Goal: Share content: Share content

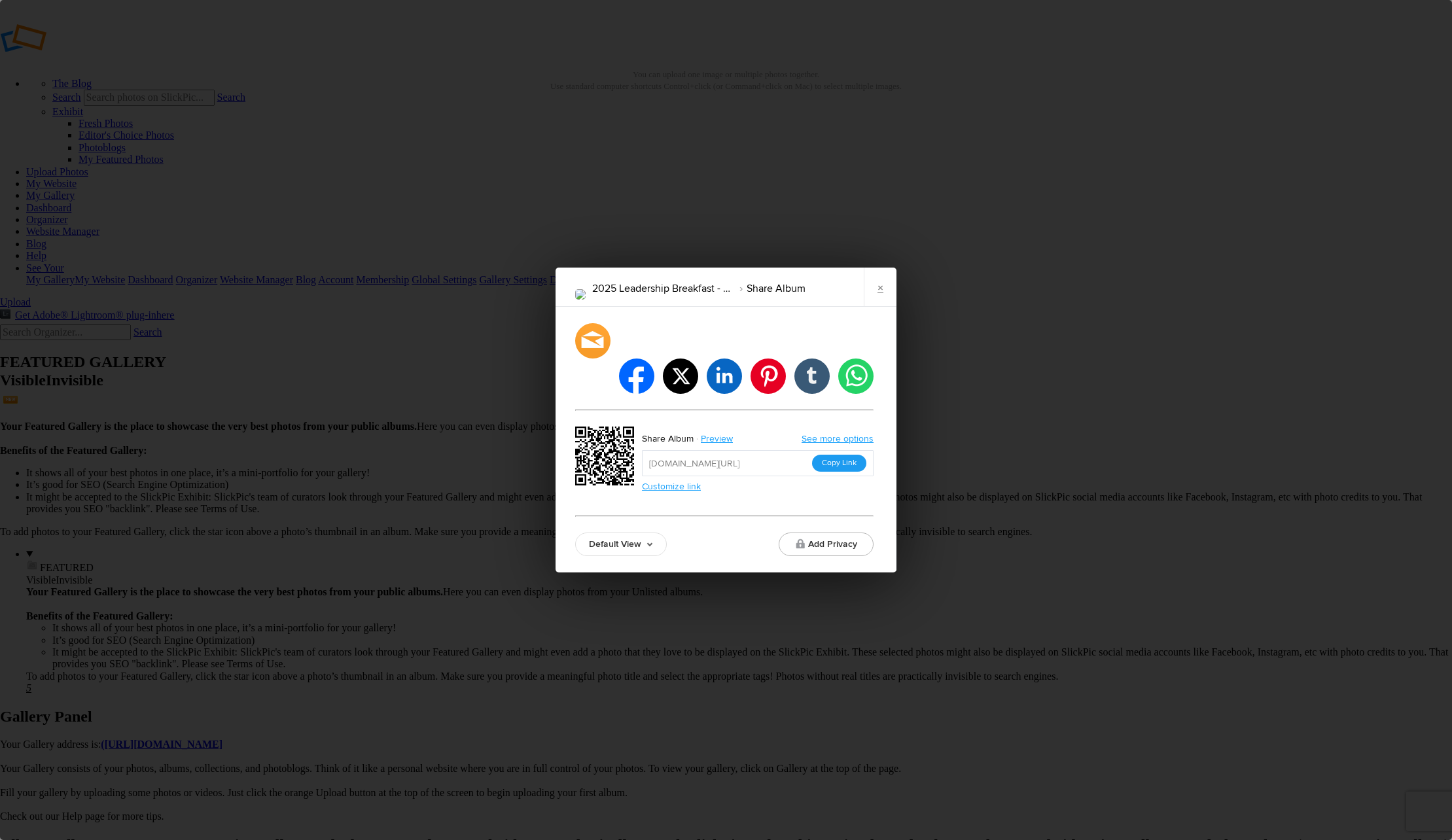
click at [842, 455] on button "Copy Link" at bounding box center [840, 463] width 55 height 17
click at [887, 306] on link "×" at bounding box center [880, 287] width 33 height 40
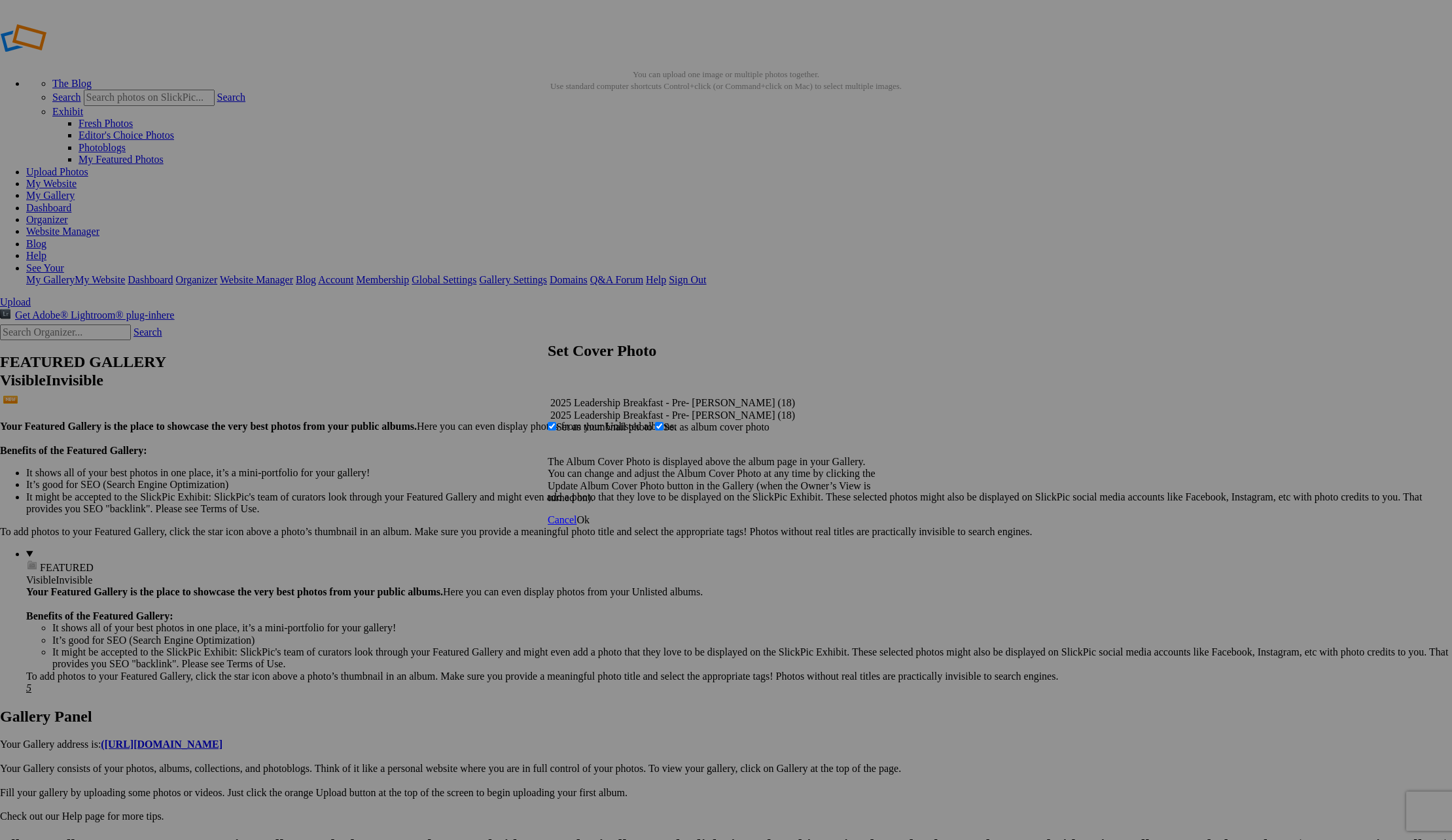
click at [590, 525] on span "Ok" at bounding box center [582, 520] width 13 height 11
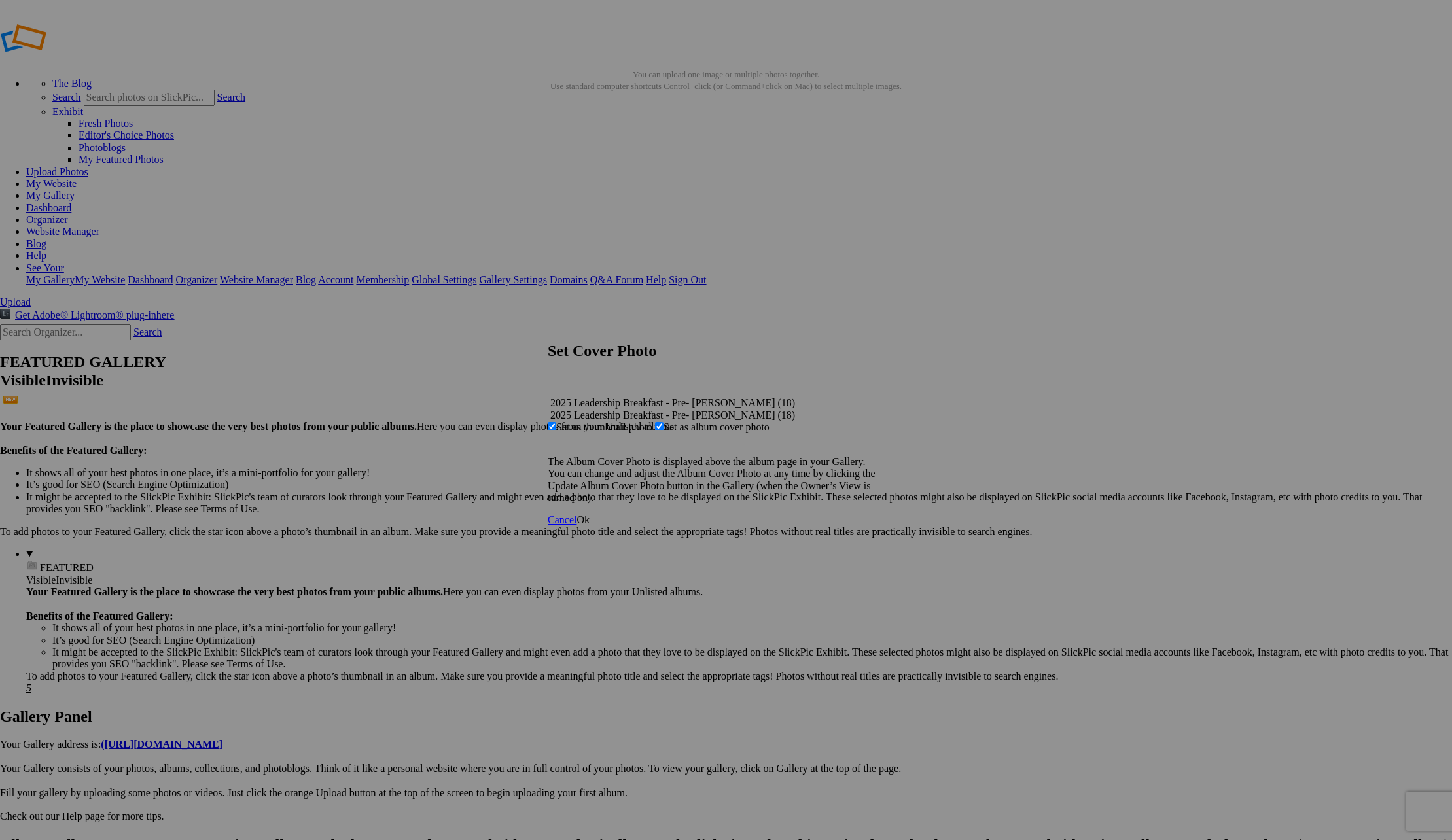
click at [590, 525] on span "Ok" at bounding box center [582, 520] width 13 height 11
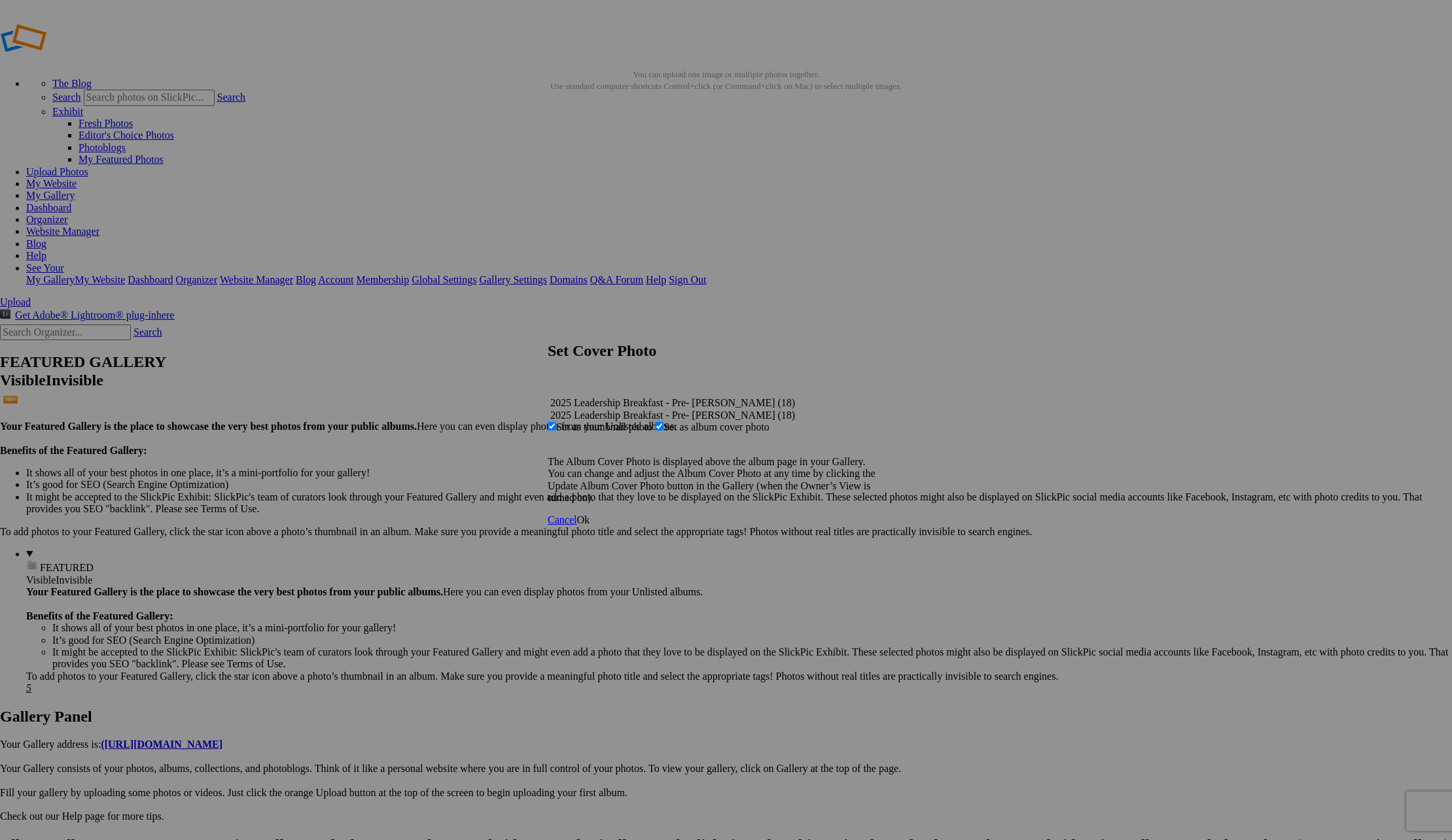
click at [590, 525] on span "Ok" at bounding box center [582, 520] width 13 height 11
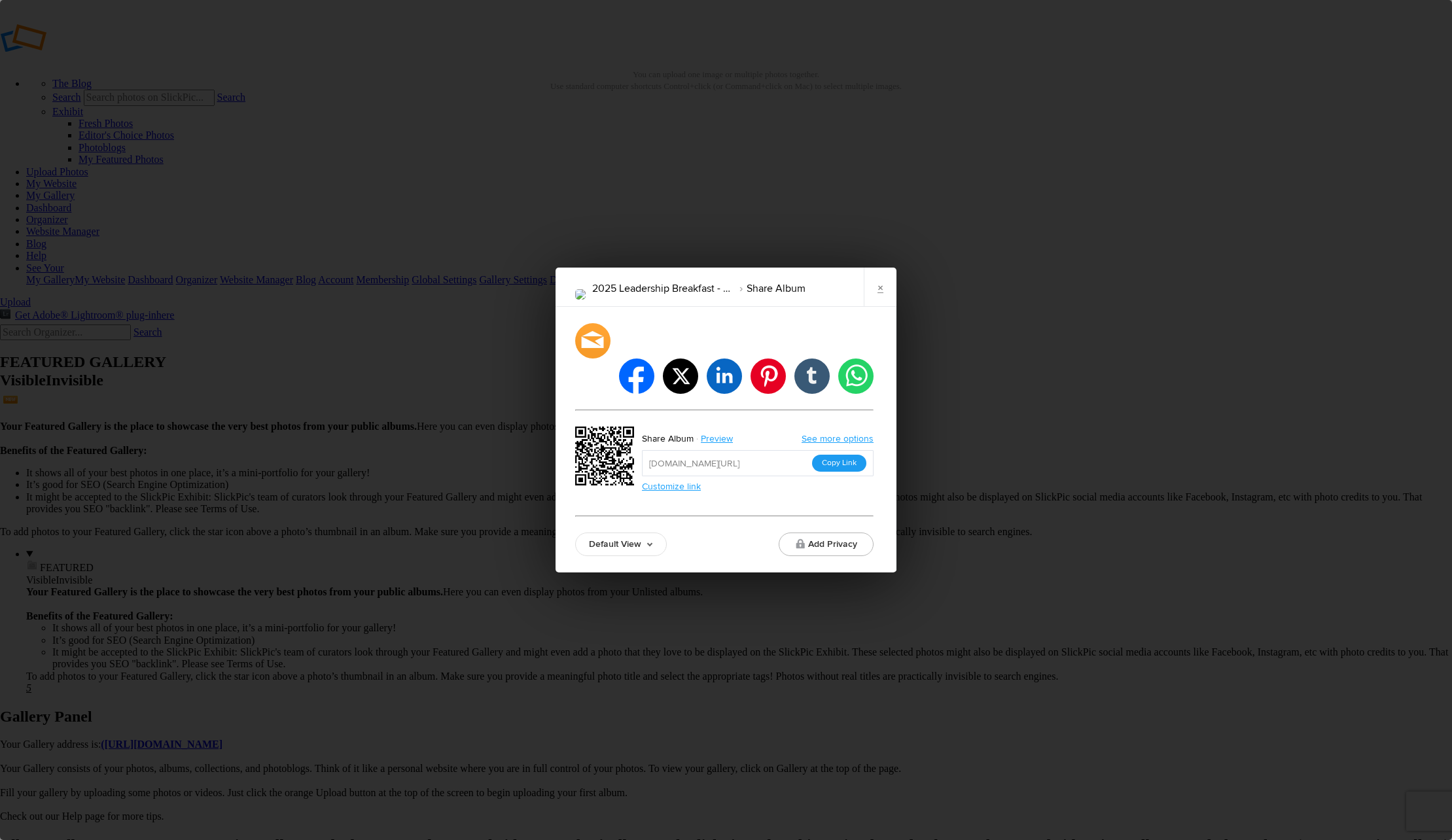
click at [833, 455] on button "Copy Link" at bounding box center [840, 463] width 55 height 17
click at [878, 307] on link "×" at bounding box center [880, 287] width 33 height 40
